Goal: Register for event/course

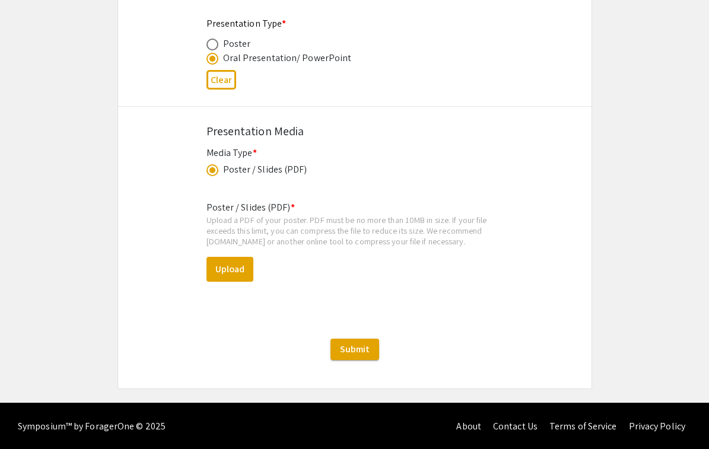
scroll to position [1840, 0]
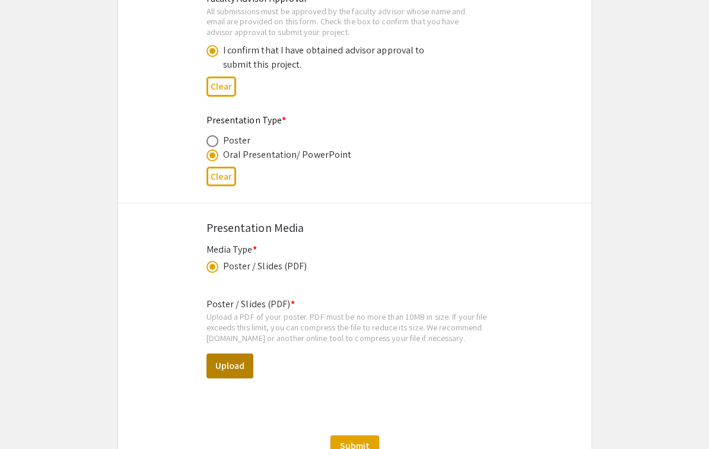
click at [222, 365] on button "Upload" at bounding box center [229, 365] width 47 height 25
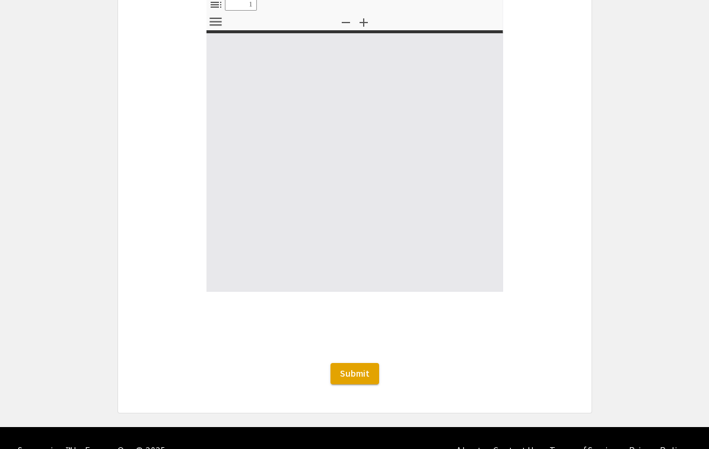
select select "custom"
type input "0"
select select "custom"
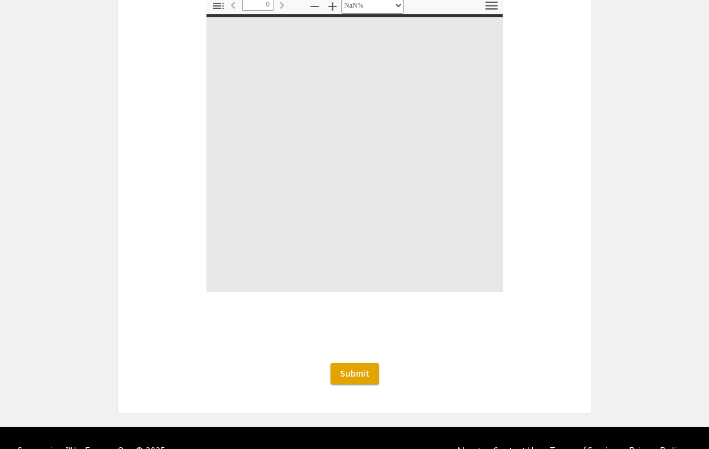
type input "1"
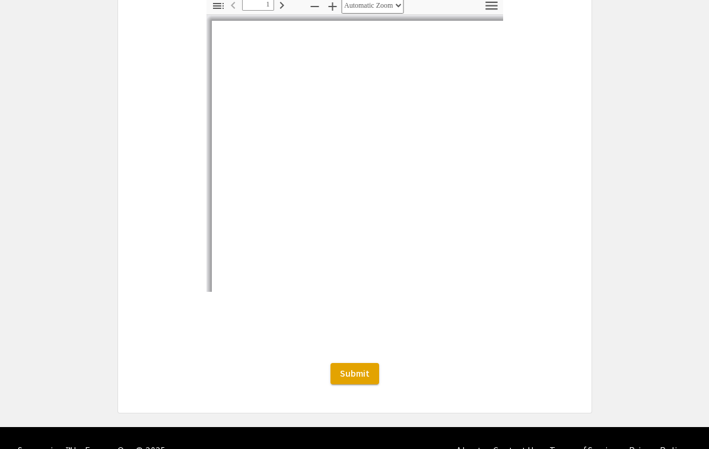
scroll to position [2218, 0]
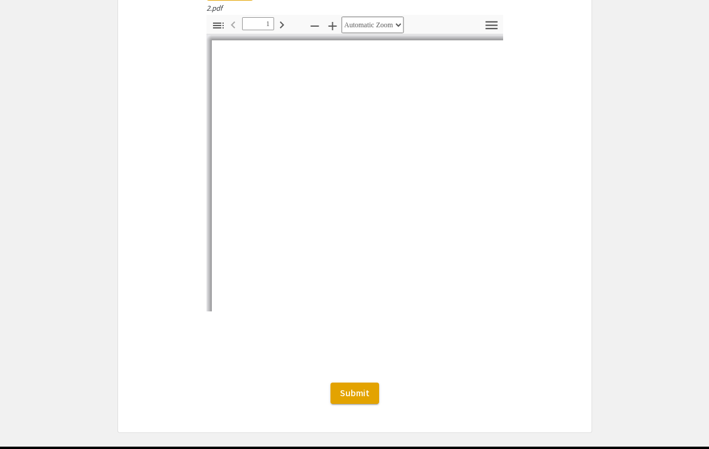
select select "auto"
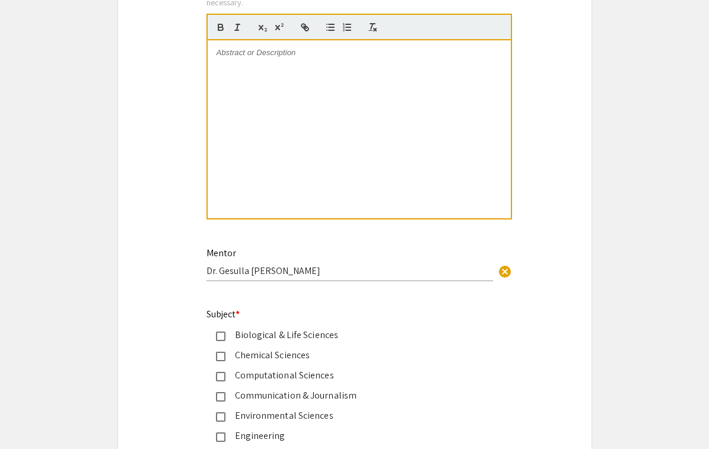
scroll to position [1212, 0]
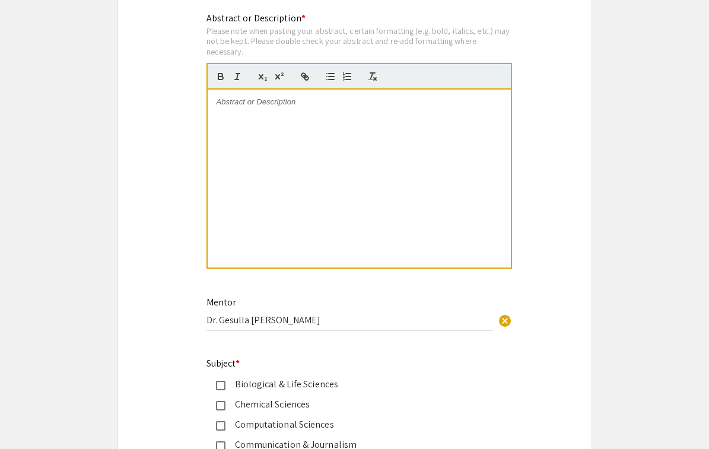
click at [364, 128] on div at bounding box center [359, 179] width 303 height 178
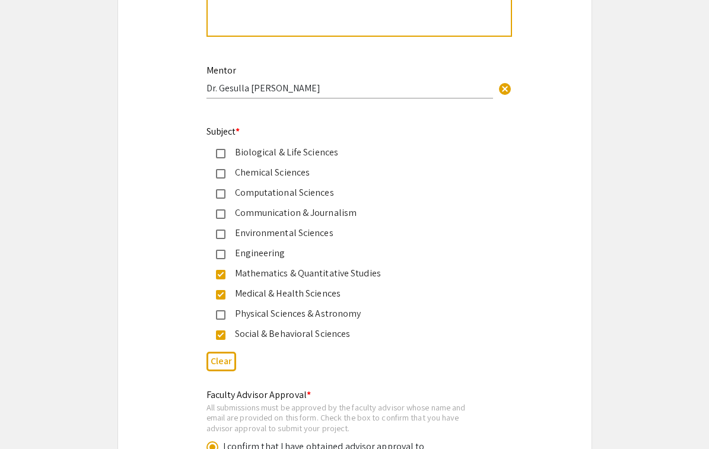
scroll to position [1447, 0]
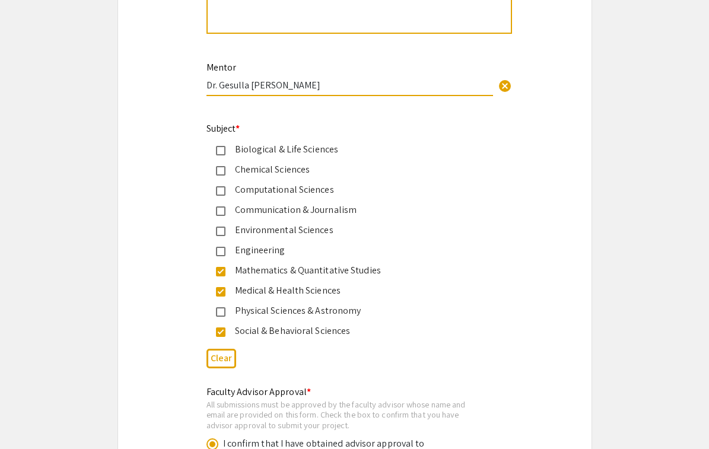
click at [316, 87] on input "Dr. Gesulla Cavanaugh" at bounding box center [349, 85] width 286 height 12
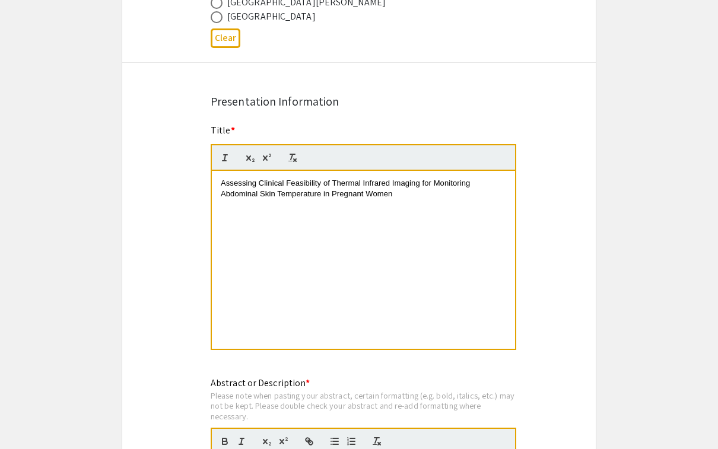
scroll to position [986, 0]
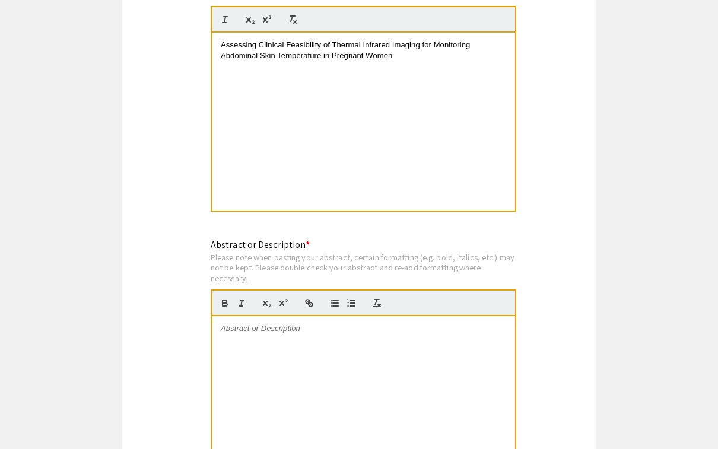
click at [291, 329] on p at bounding box center [363, 328] width 285 height 11
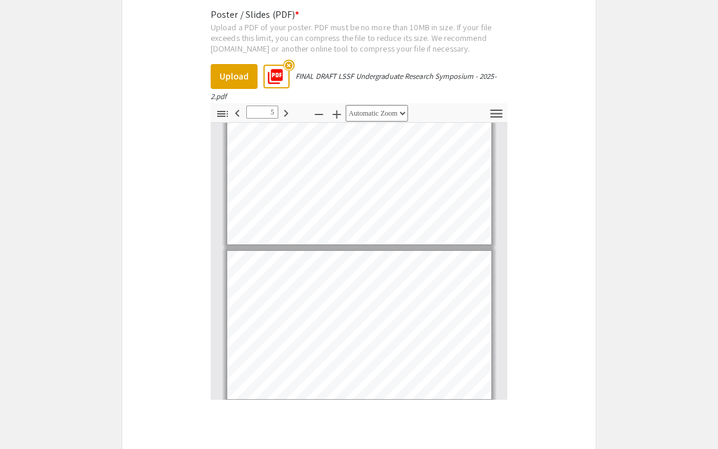
scroll to position [504, 0]
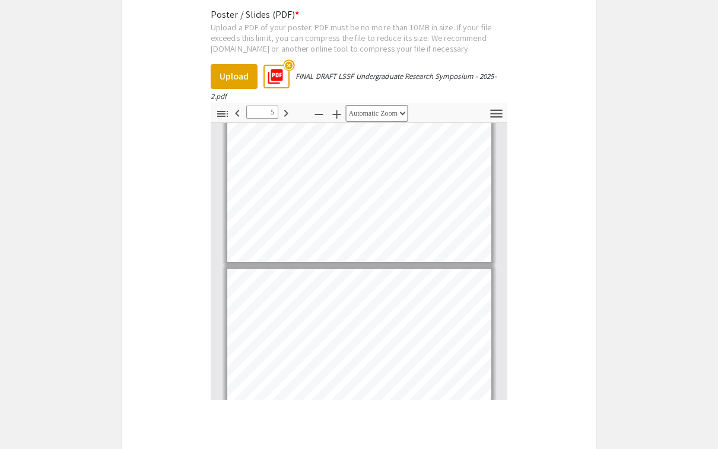
type input "4"
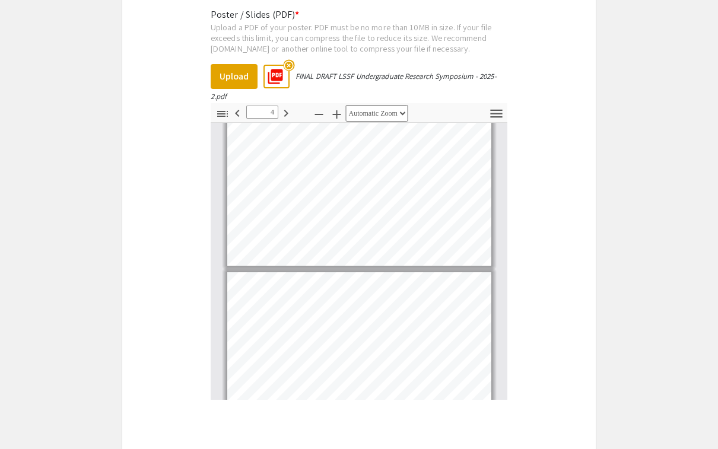
scroll to position [470, 0]
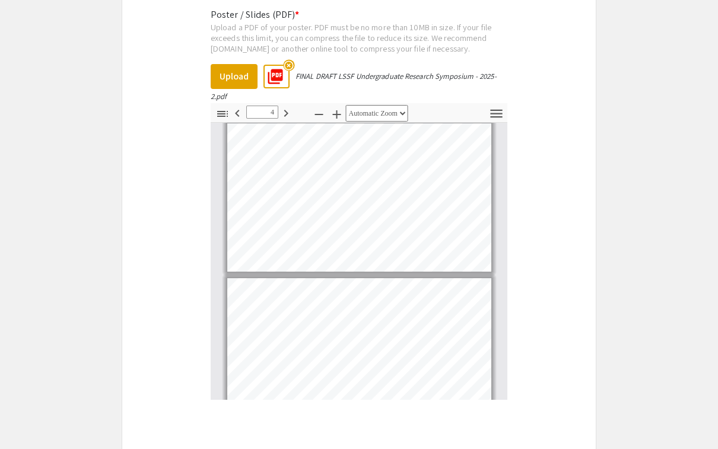
click at [289, 65] on mat-icon "highlight_off" at bounding box center [288, 65] width 11 height 11
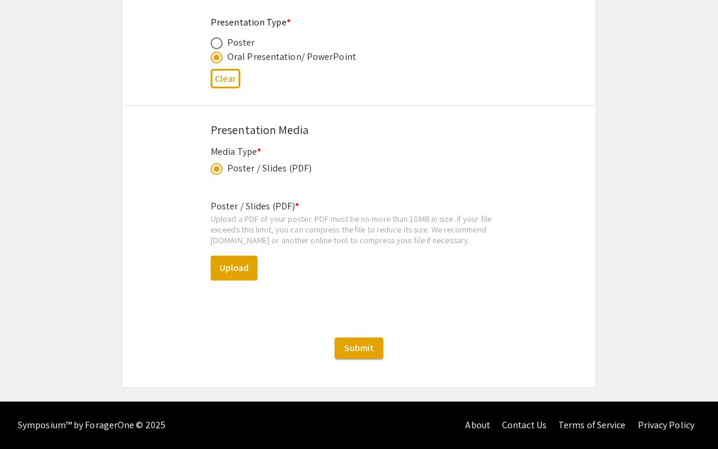
scroll to position [1937, 0]
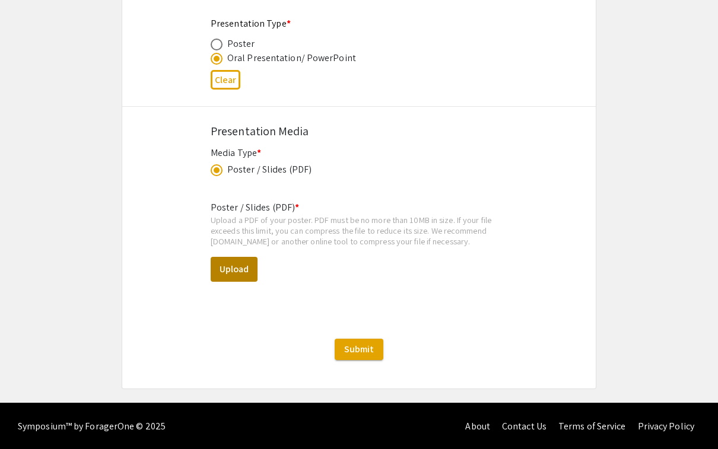
click at [234, 273] on button "Upload" at bounding box center [234, 269] width 47 height 25
select select "custom"
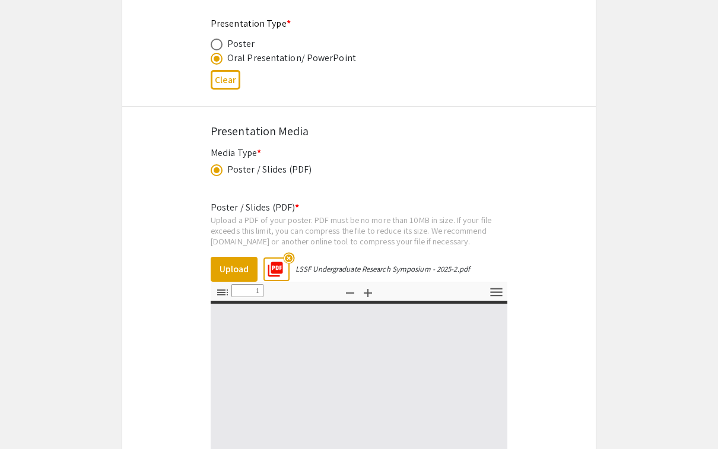
type input "0"
select select "custom"
type input "1"
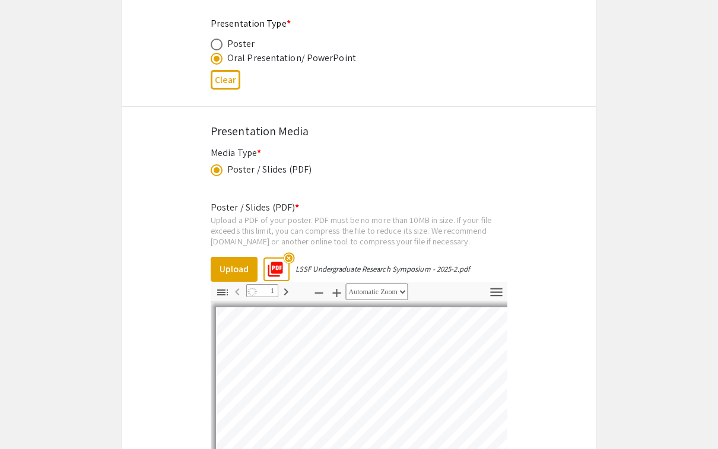
select select "auto"
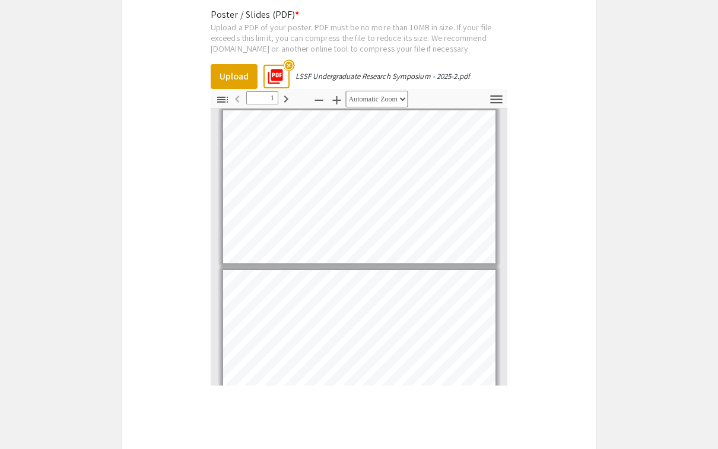
scroll to position [2146, 0]
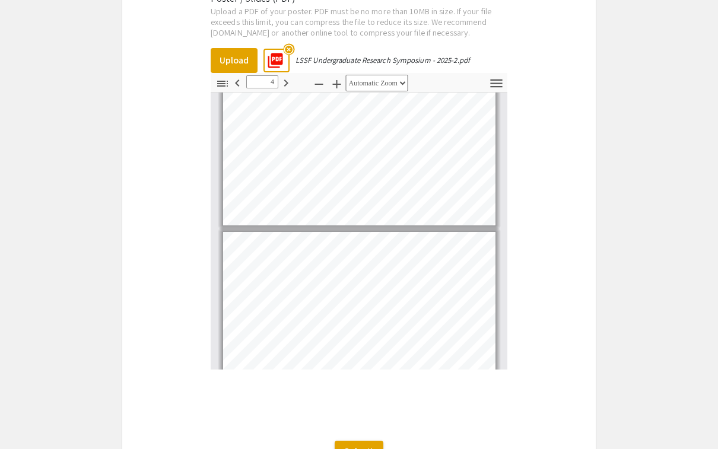
type input "5"
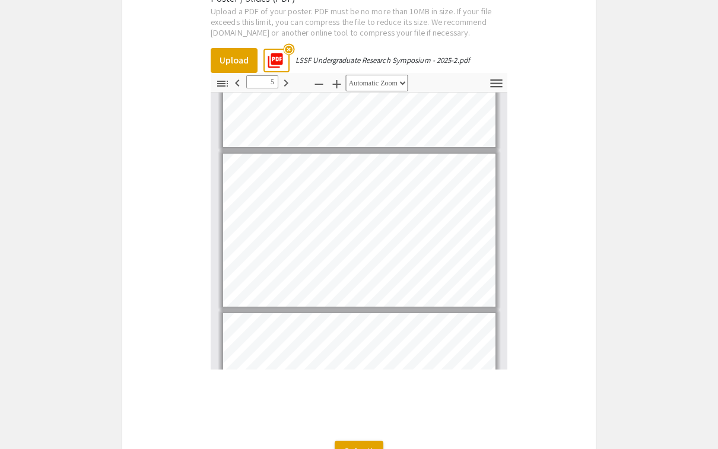
scroll to position [585, 0]
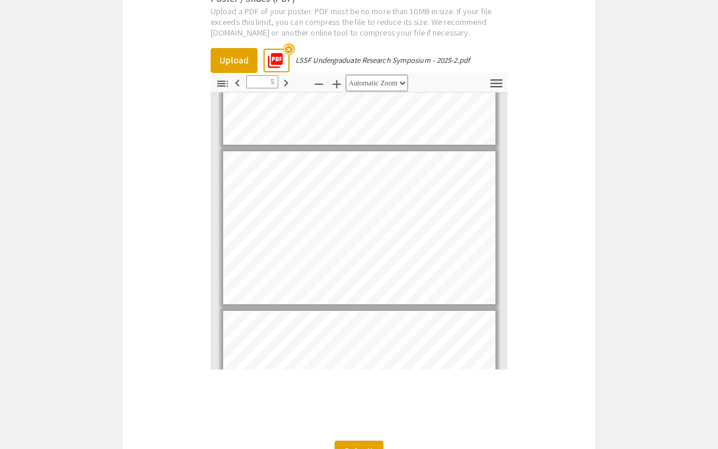
click at [292, 46] on mat-icon "highlight_off" at bounding box center [288, 49] width 11 height 11
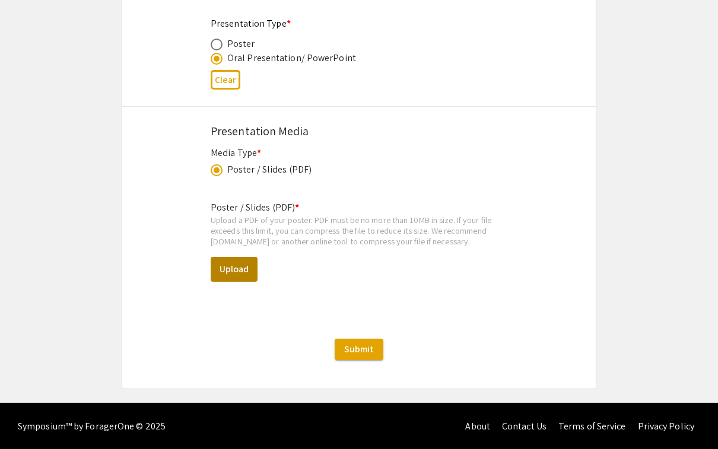
click at [231, 263] on button "Upload" at bounding box center [234, 269] width 47 height 25
select select "custom"
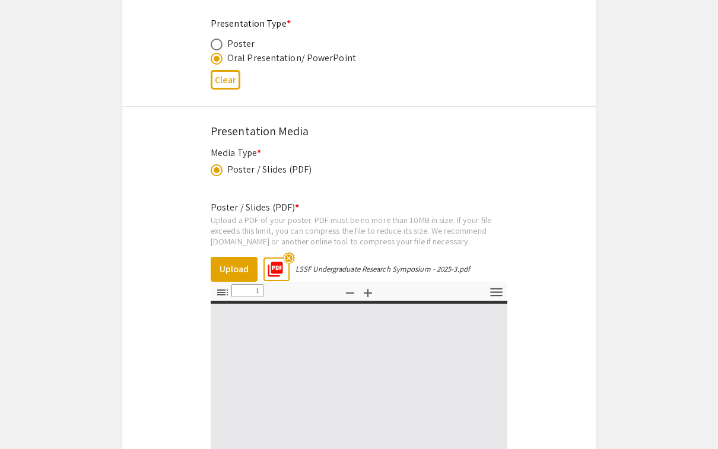
type input "0"
select select "custom"
type input "1"
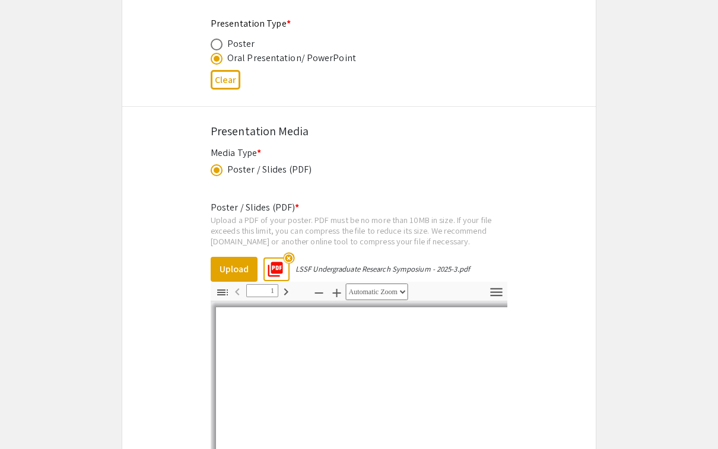
select select "auto"
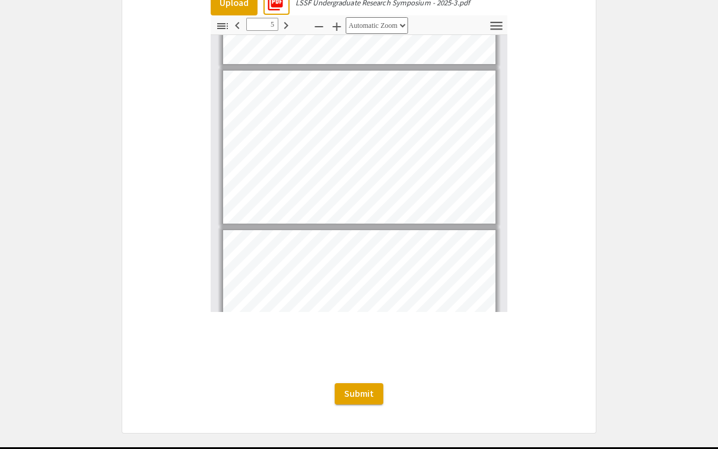
scroll to position [609, 0]
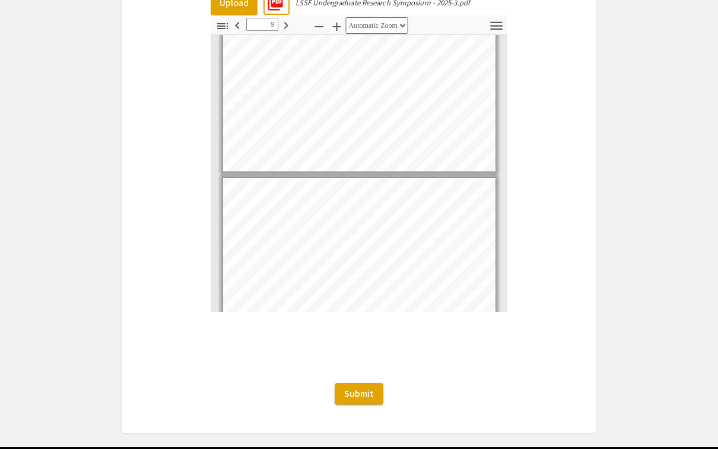
type input "10"
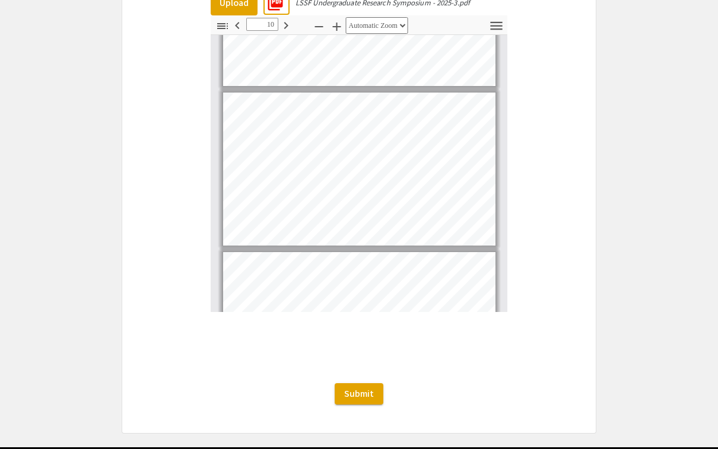
scroll to position [1385, 0]
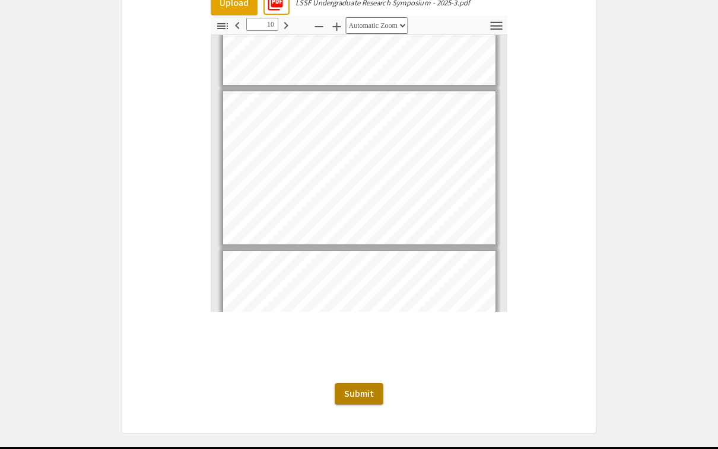
click at [364, 394] on span "Submit" at bounding box center [359, 393] width 30 height 12
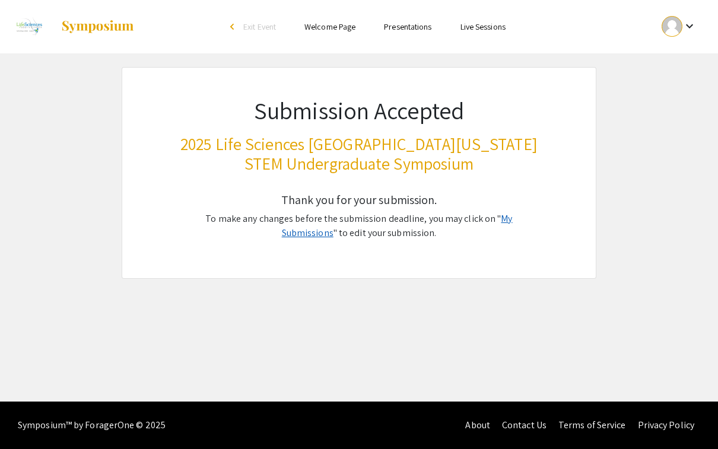
click at [496, 217] on link "My Submissions" at bounding box center [397, 225] width 231 height 27
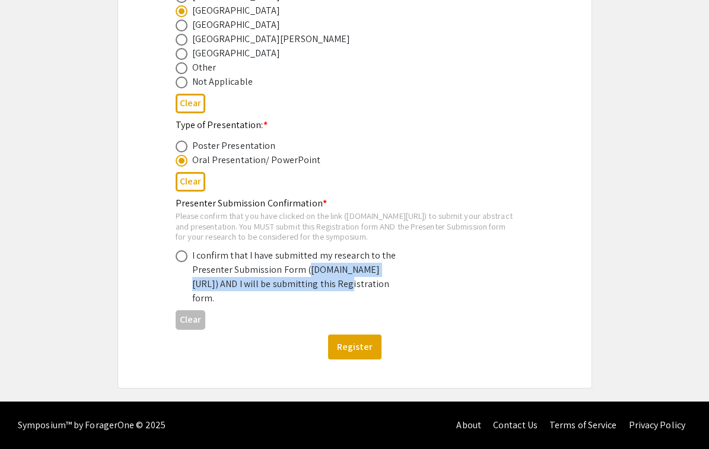
scroll to position [652, 0]
click at [180, 250] on span at bounding box center [182, 256] width 12 height 12
click at [180, 250] on input "radio" at bounding box center [182, 256] width 12 height 12
radio input "true"
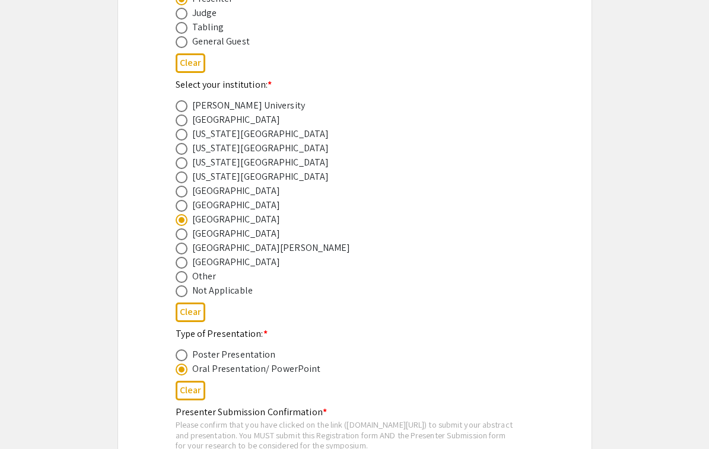
scroll to position [0, 0]
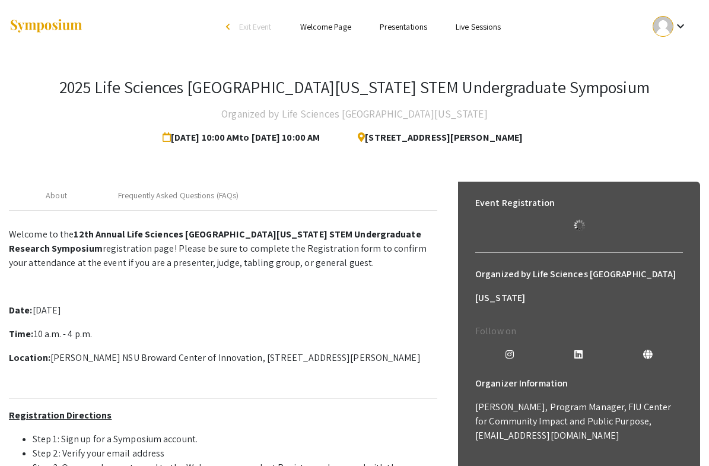
click at [621, 171] on div "About Frequently Asked Questions (FAQs) Welcome to the 12th Annual Life Science…" at bounding box center [354, 465] width 691 height 597
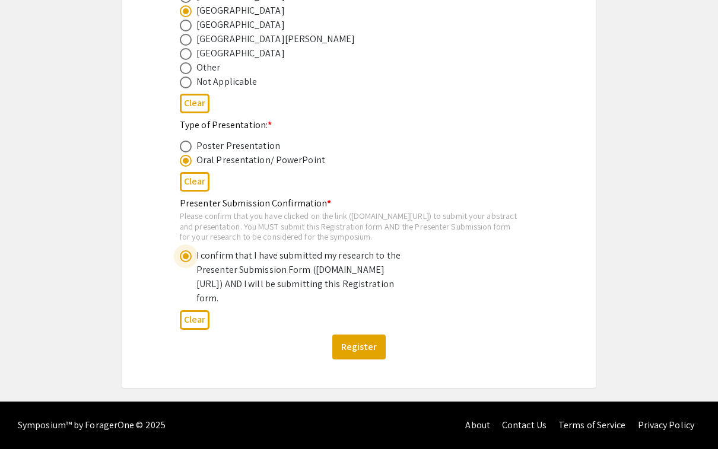
scroll to position [654, 0]
click at [366, 343] on button "Register" at bounding box center [358, 346] width 53 height 25
